Goal: Contribute content: Add original content to the website for others to see

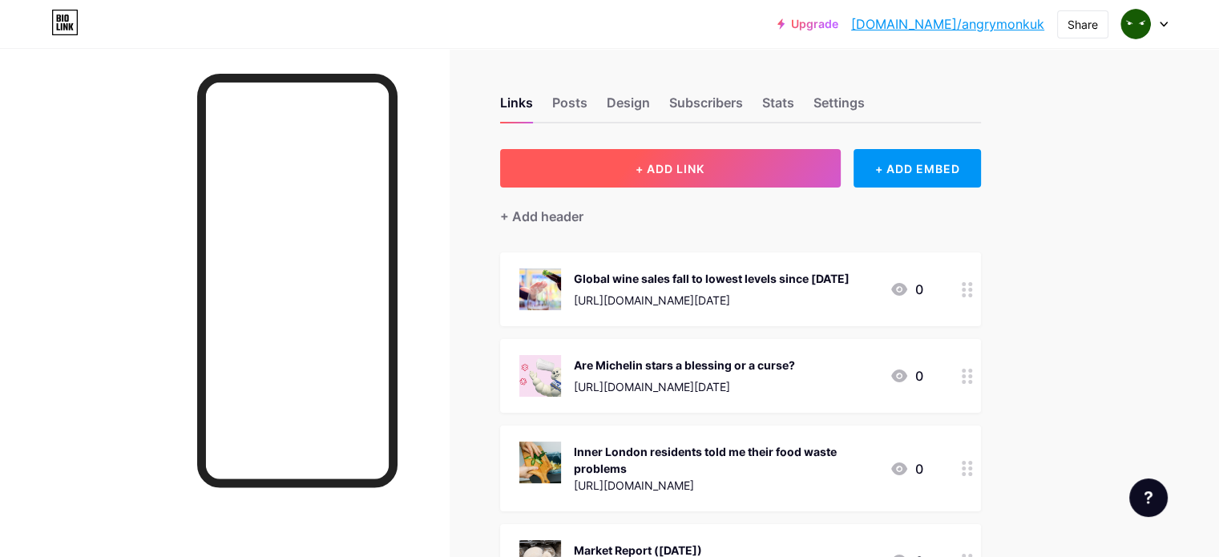
click at [704, 171] on span "+ ADD LINK" at bounding box center [669, 169] width 69 height 14
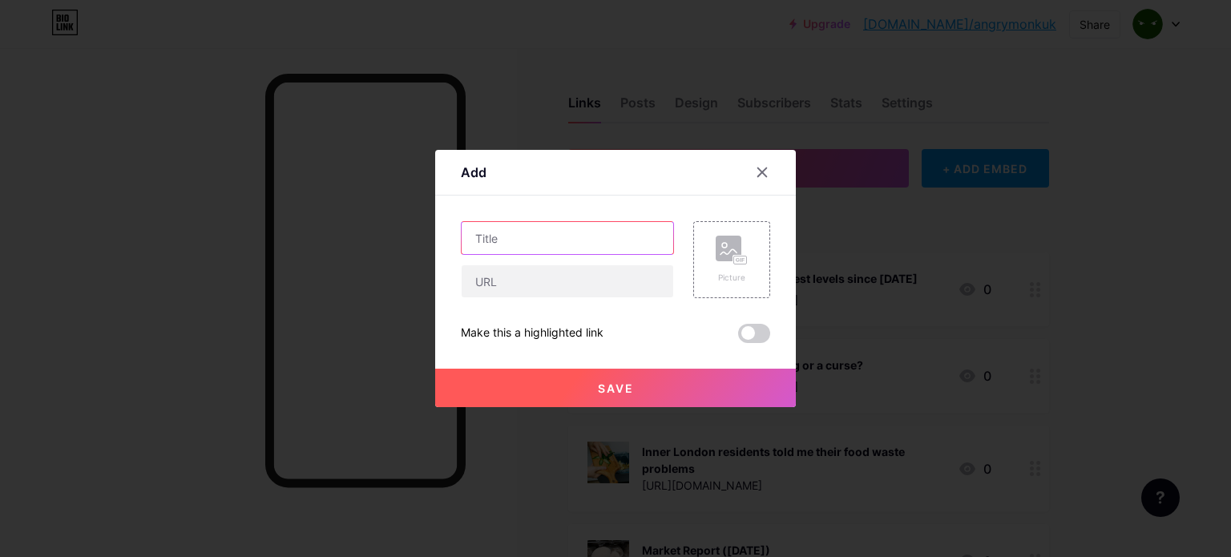
click at [591, 232] on input "text" at bounding box center [568, 238] width 212 height 32
click at [523, 231] on input "text" at bounding box center [568, 238] width 212 height 32
paste input "Who stole all the cheese? The inside story of the boom in luxury food heists"
type input "The boom in luxury food heists"
click at [717, 240] on rect at bounding box center [729, 249] width 26 height 26
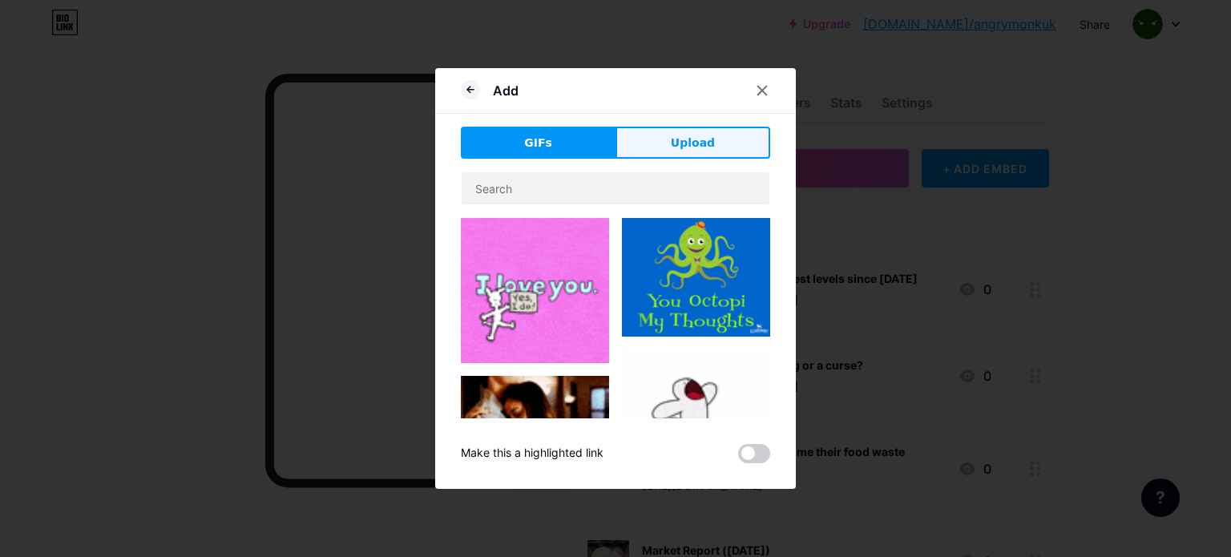
click at [699, 143] on span "Upload" at bounding box center [693, 143] width 44 height 17
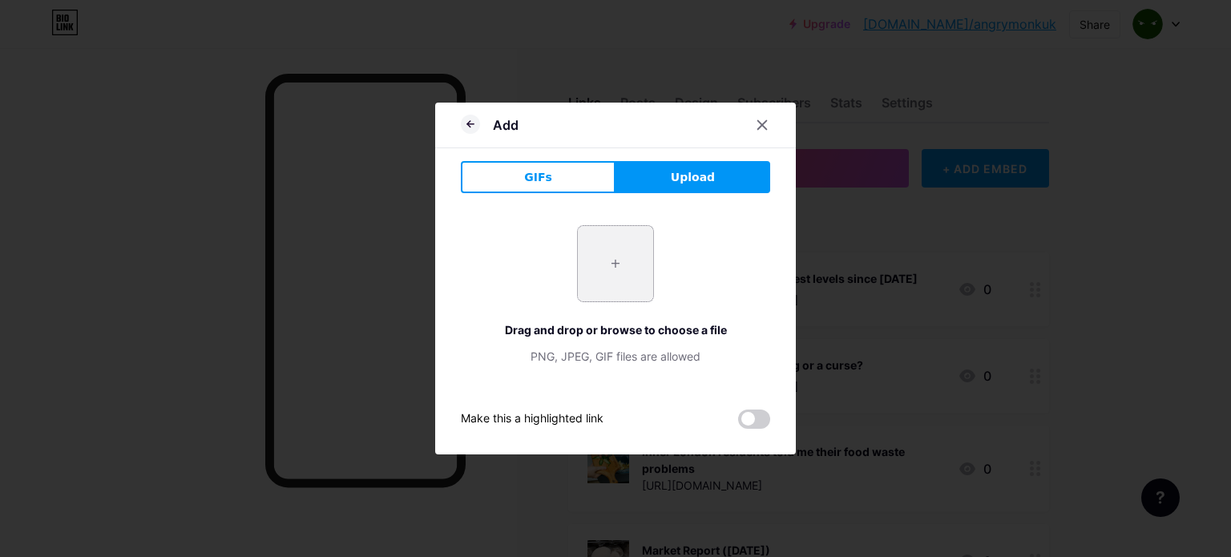
click at [619, 260] on input "file" at bounding box center [615, 263] width 75 height 75
type input "C:\fakepath\[DATE] - Who stole all the cheese (The Guardian).png"
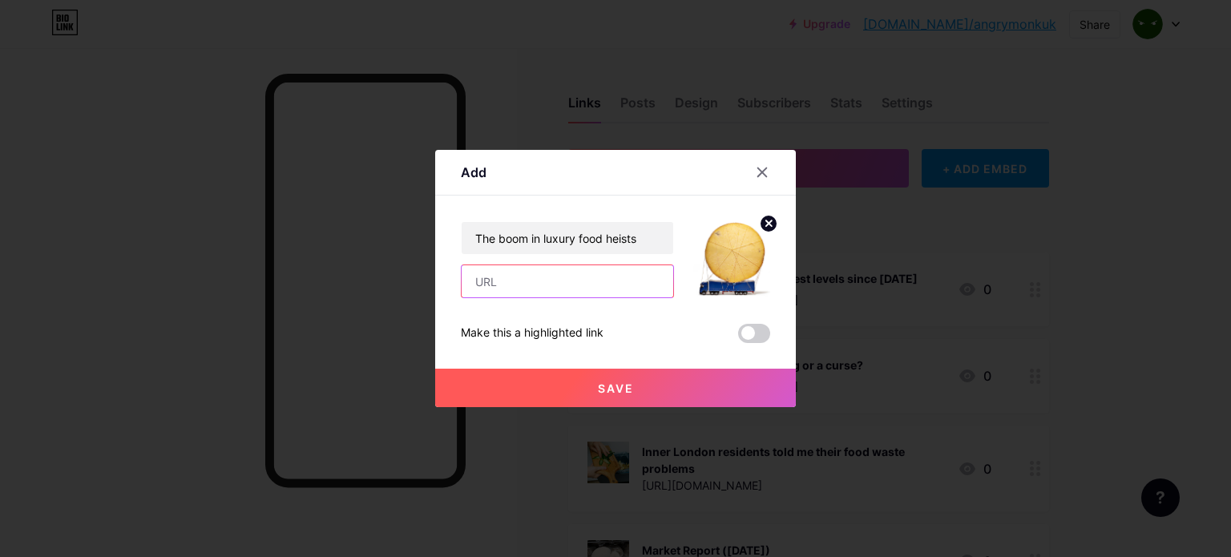
click at [554, 280] on input "text" at bounding box center [568, 281] width 212 height 32
paste input "[URL][DOMAIN_NAME][DATE]"
type input "[URL][DOMAIN_NAME][DATE]"
click at [624, 388] on span "Save" at bounding box center [616, 388] width 36 height 14
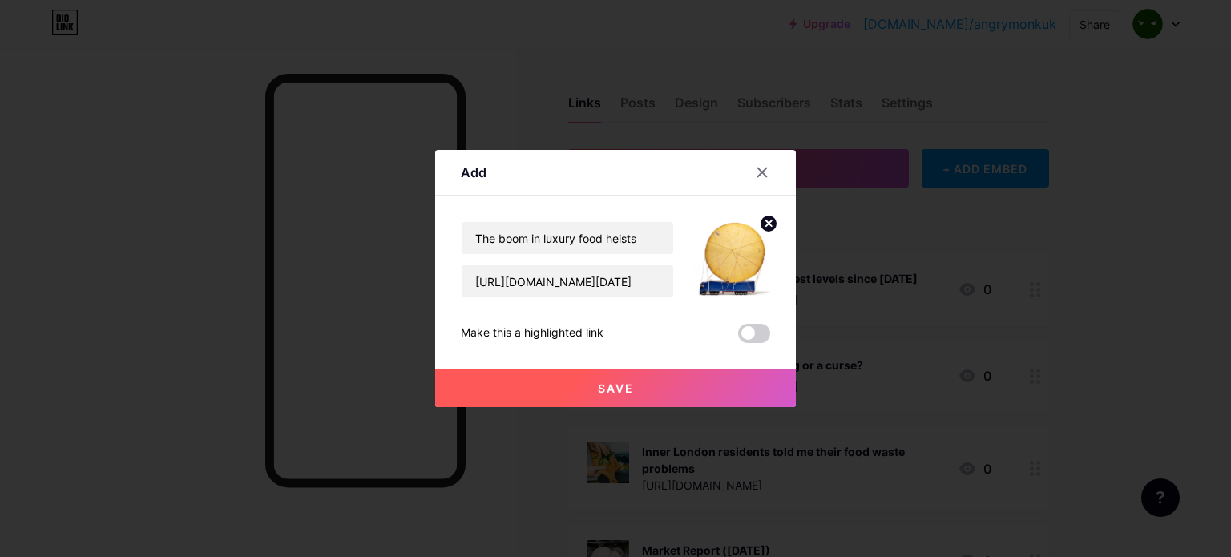
scroll to position [0, 0]
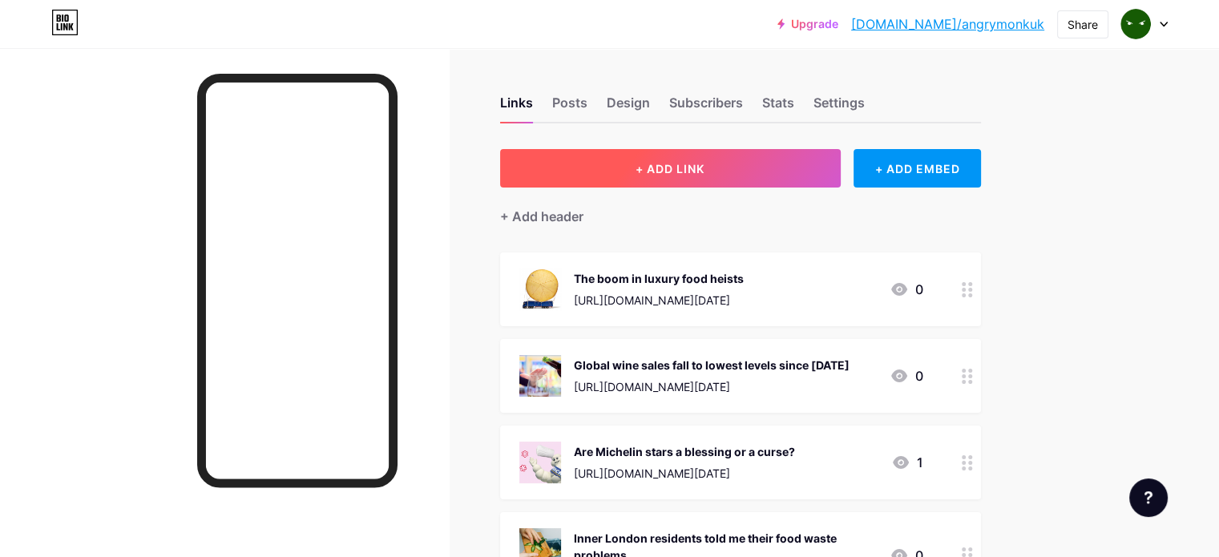
click at [704, 163] on span "+ ADD LINK" at bounding box center [669, 169] width 69 height 14
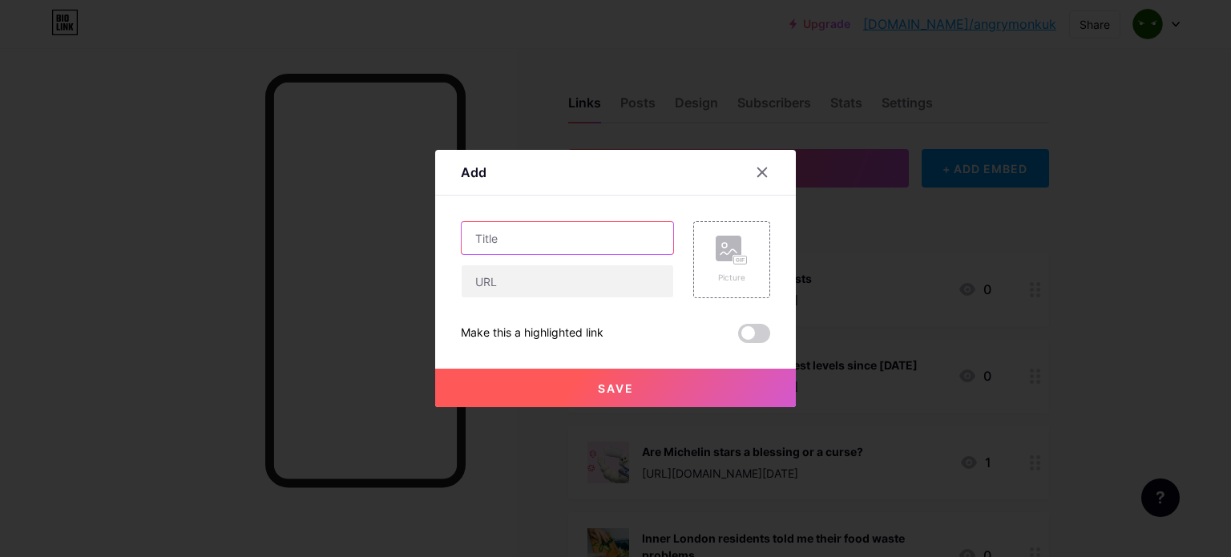
click at [538, 233] on input "text" at bounding box center [568, 238] width 212 height 32
paste input "Does soil hold the key to better nutrition?"
type input "Does soil hold the key to better nutrition?"
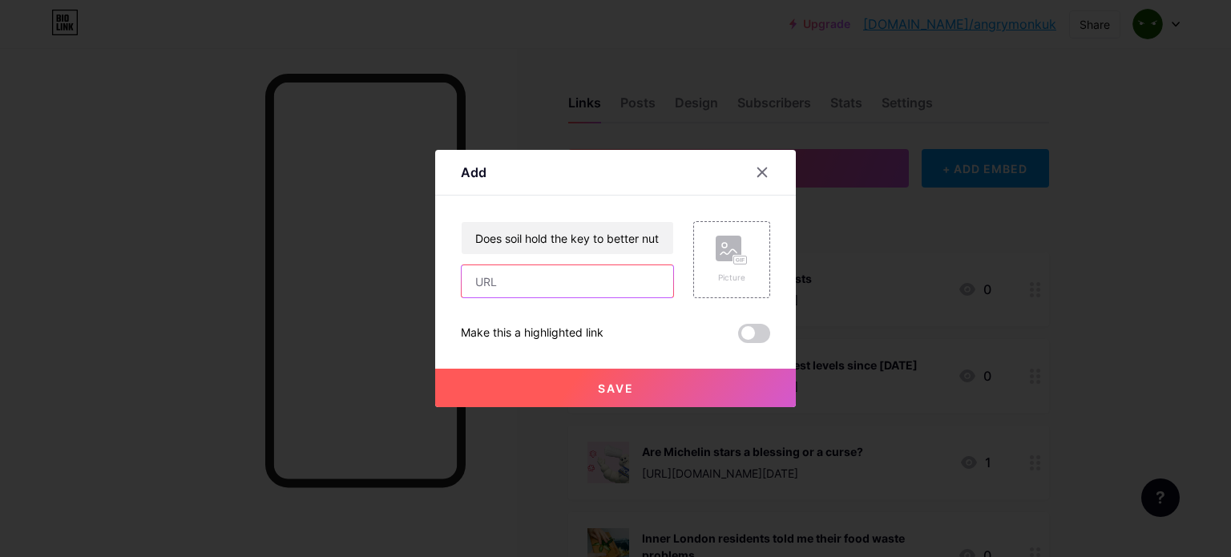
click at [603, 293] on input "text" at bounding box center [568, 281] width 212 height 32
paste input "[URL][DOMAIN_NAME]"
type input "[URL][DOMAIN_NAME]"
click at [721, 255] on rect at bounding box center [729, 249] width 26 height 26
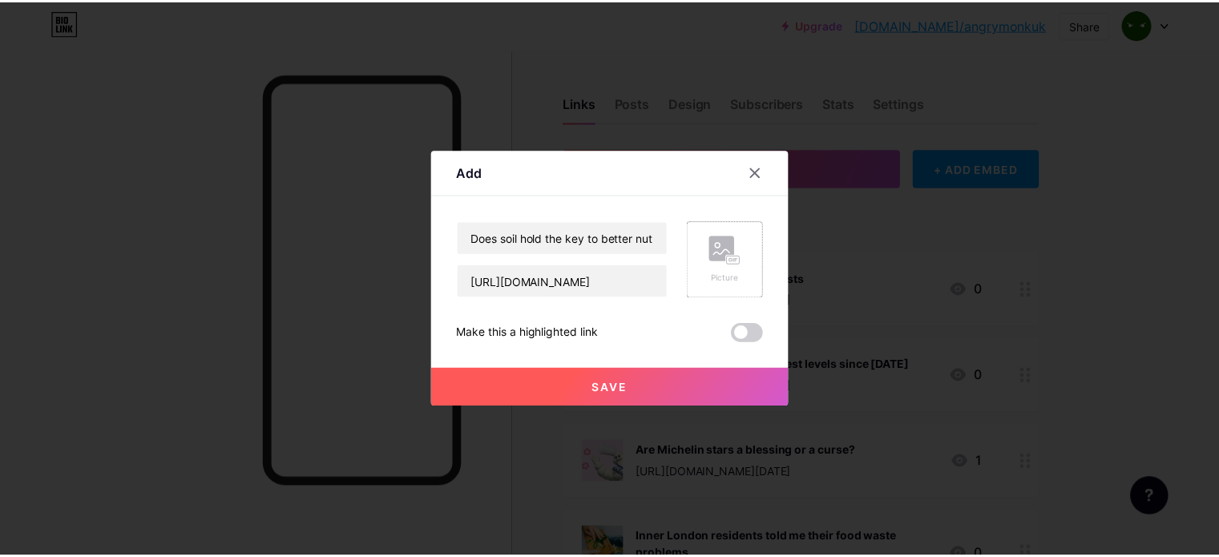
scroll to position [0, 0]
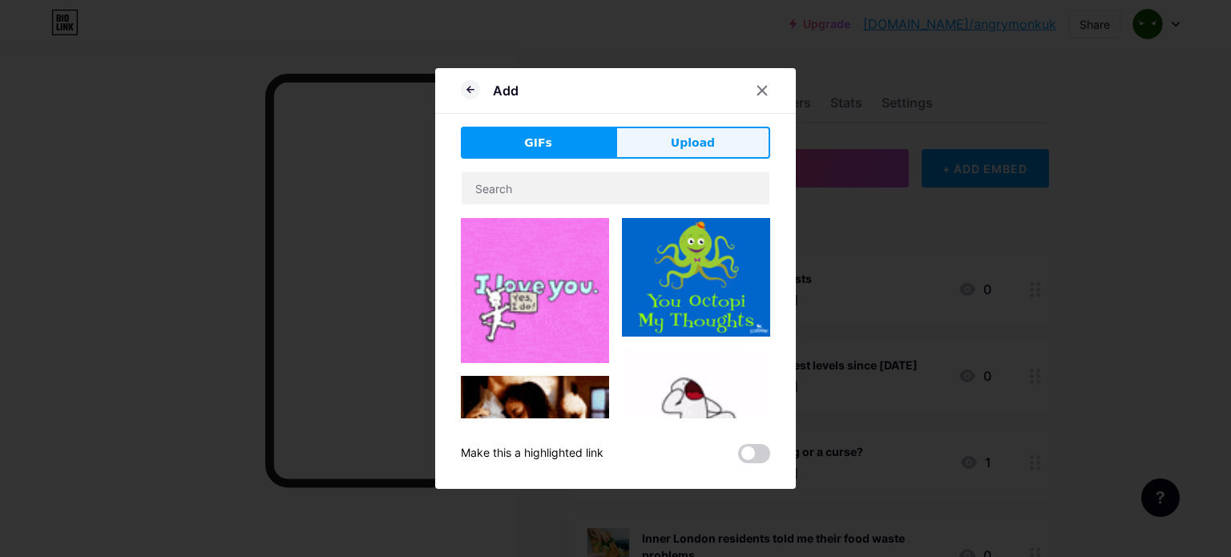
click at [699, 140] on span "Upload" at bounding box center [693, 143] width 44 height 17
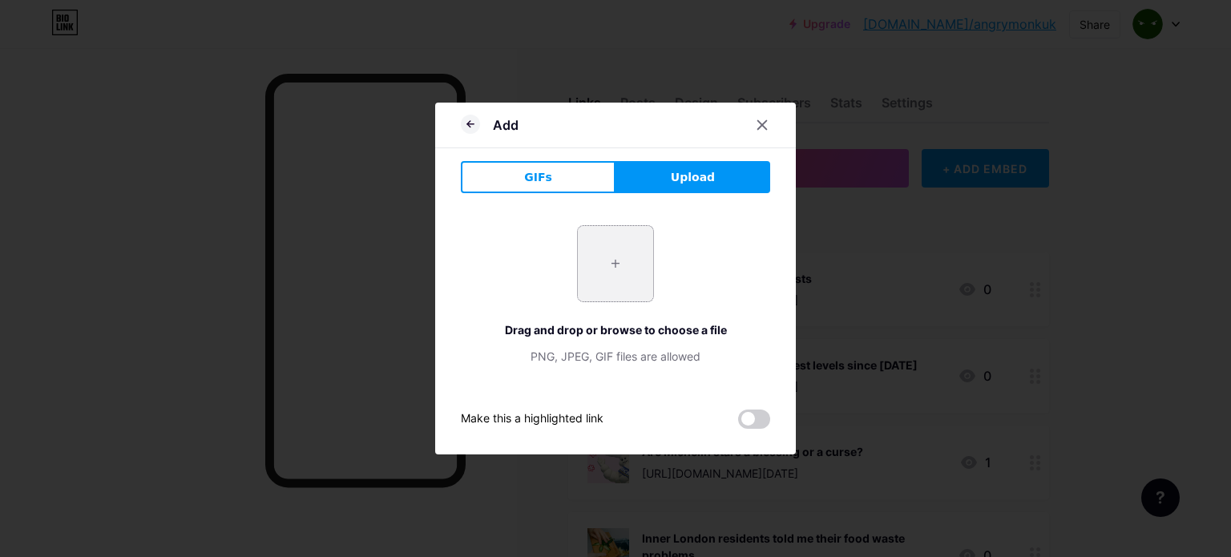
click at [640, 257] on input "file" at bounding box center [615, 263] width 75 height 75
type input "C:\fakepath\[DATE] - Does soil hold the key to better nutrition (Wicked Leeks).…"
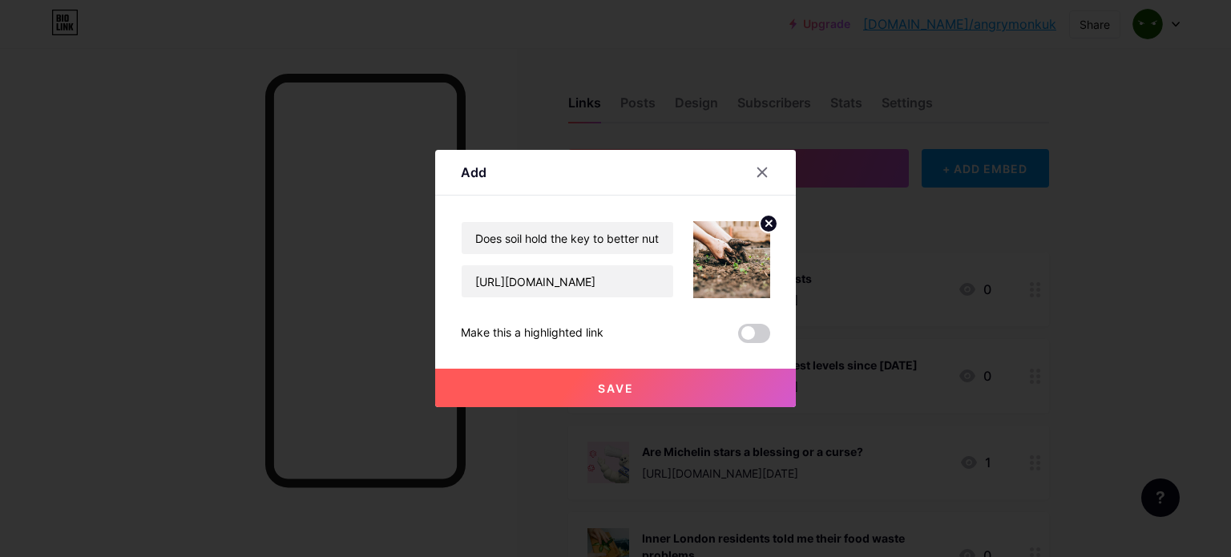
click at [631, 386] on span "Save" at bounding box center [616, 388] width 36 height 14
